Goal: Browse casually

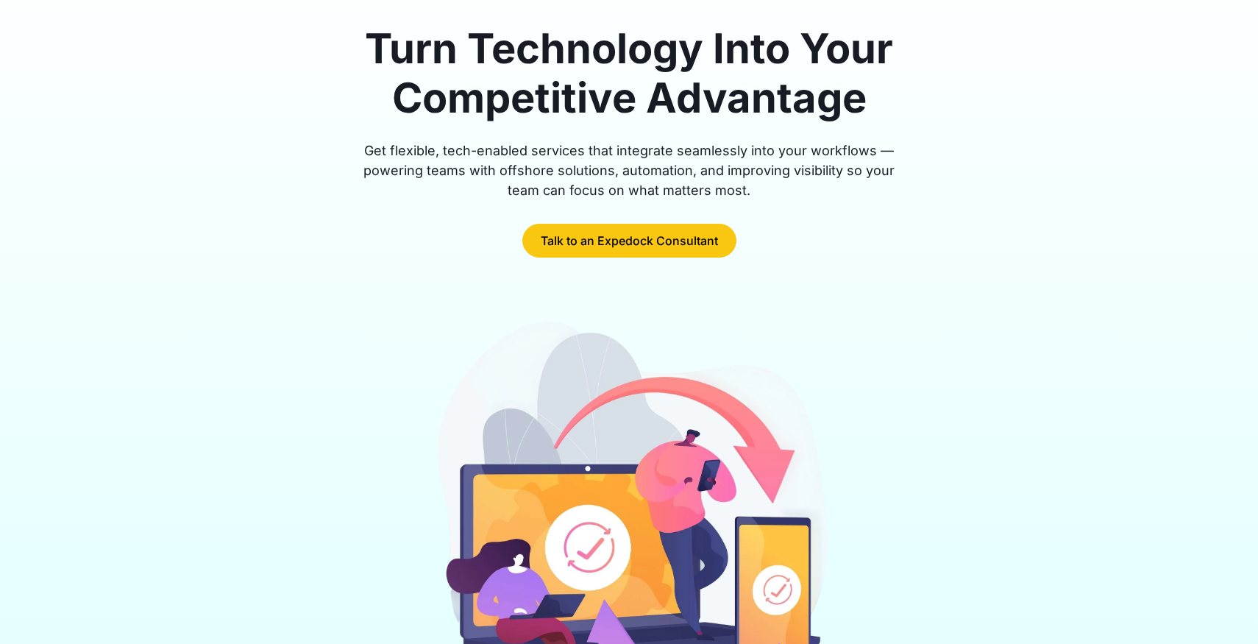
scroll to position [182, 0]
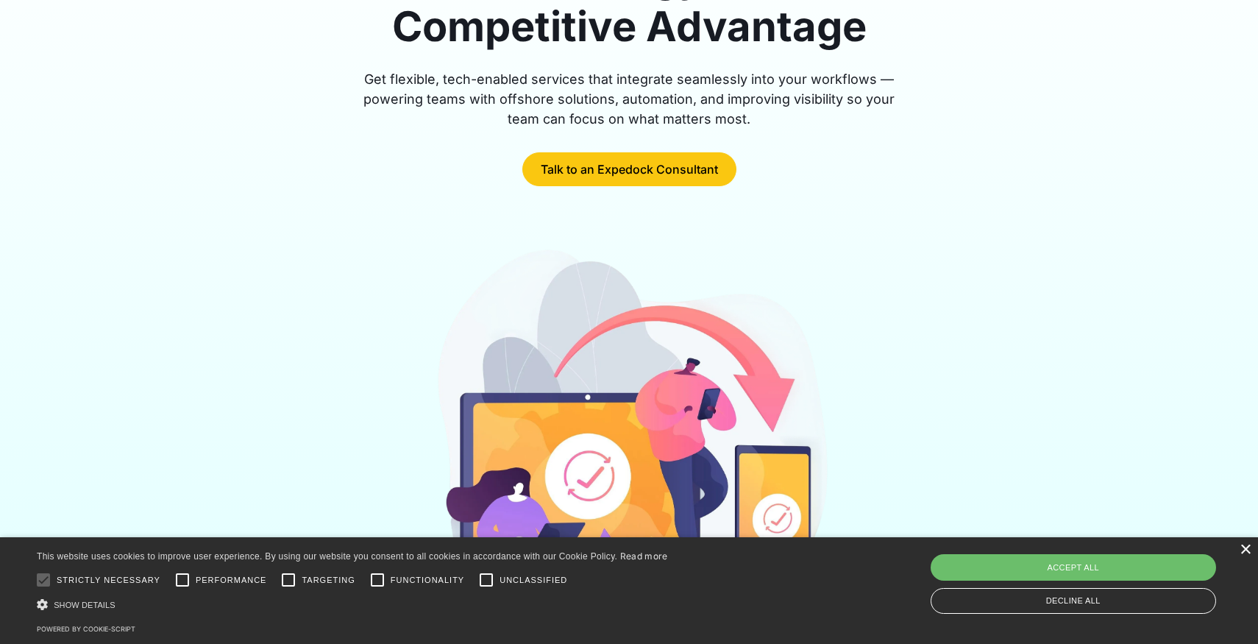
click at [1244, 552] on div "×" at bounding box center [1245, 550] width 11 height 11
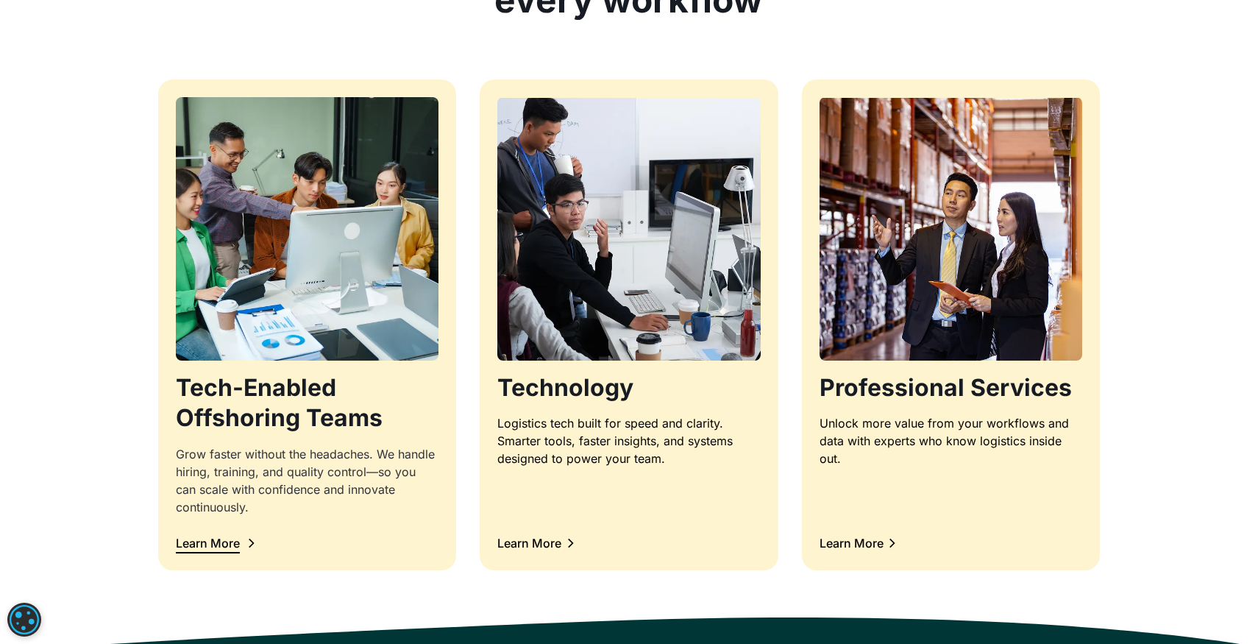
scroll to position [1377, 0]
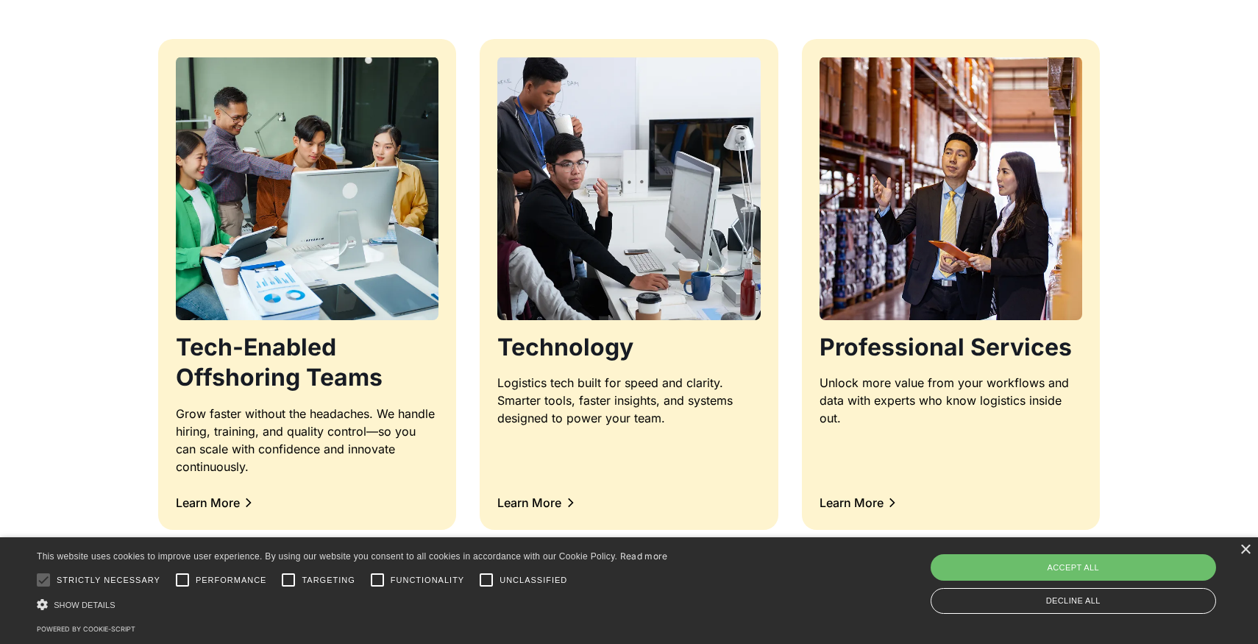
scroll to position [1461, 0]
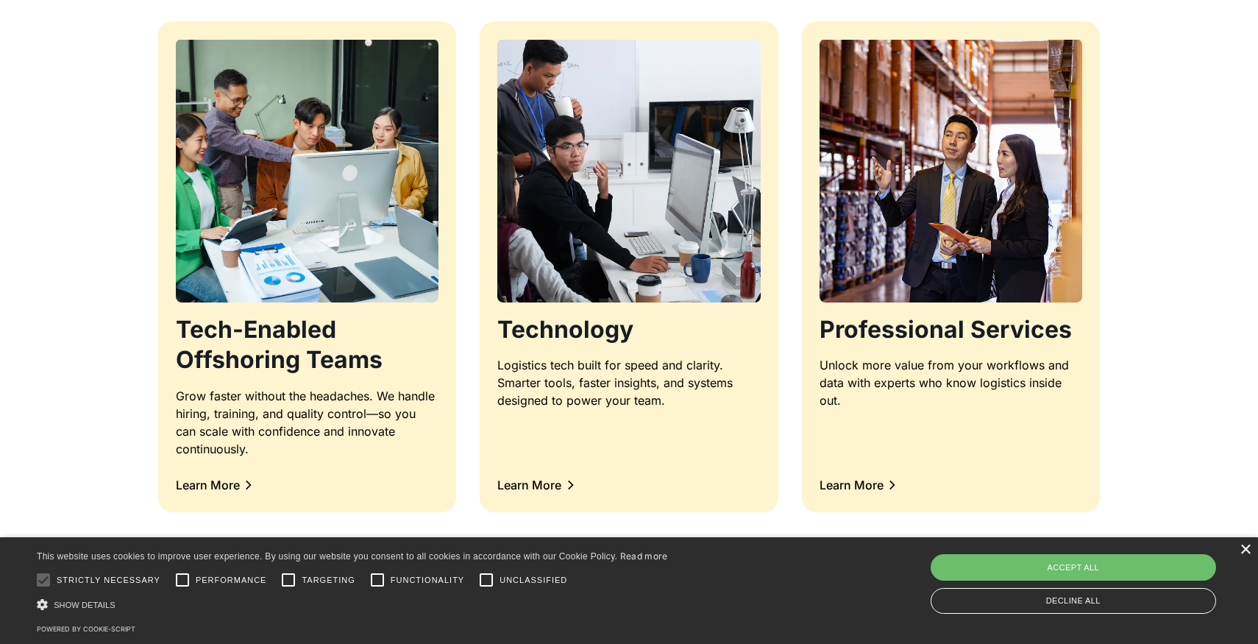
click at [1244, 545] on div "×" at bounding box center [1245, 550] width 11 height 11
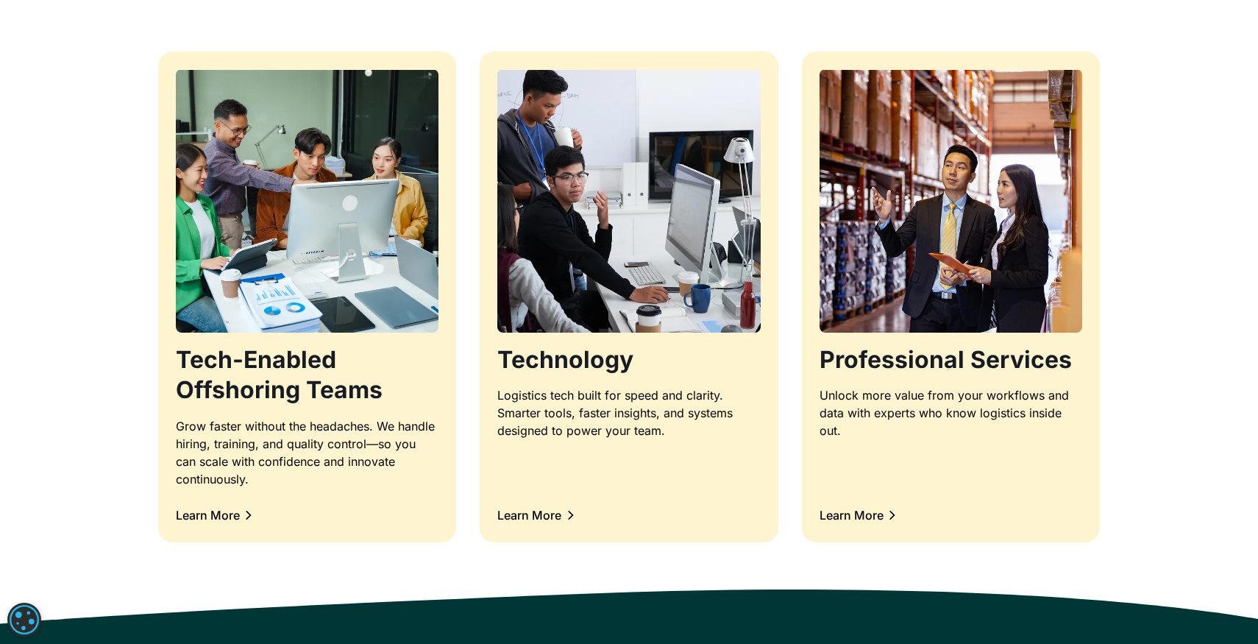
scroll to position [1428, 0]
